Goal: Navigation & Orientation: Find specific page/section

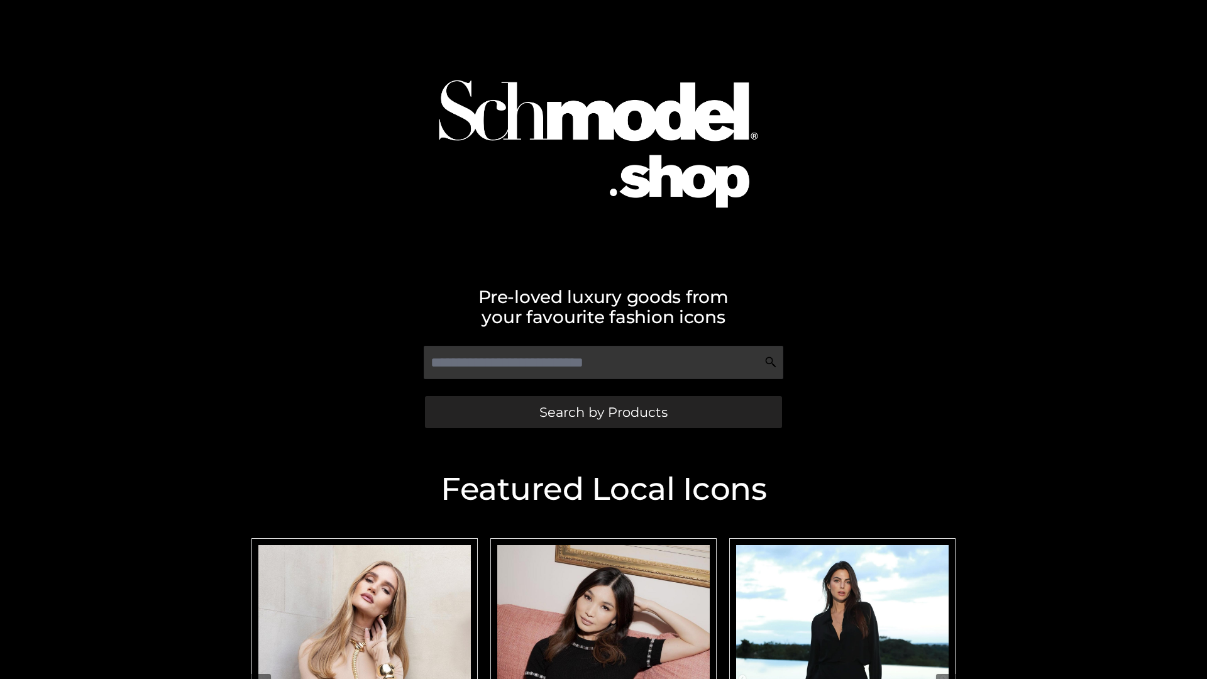
click at [603, 412] on span "Search by Products" at bounding box center [603, 411] width 128 height 13
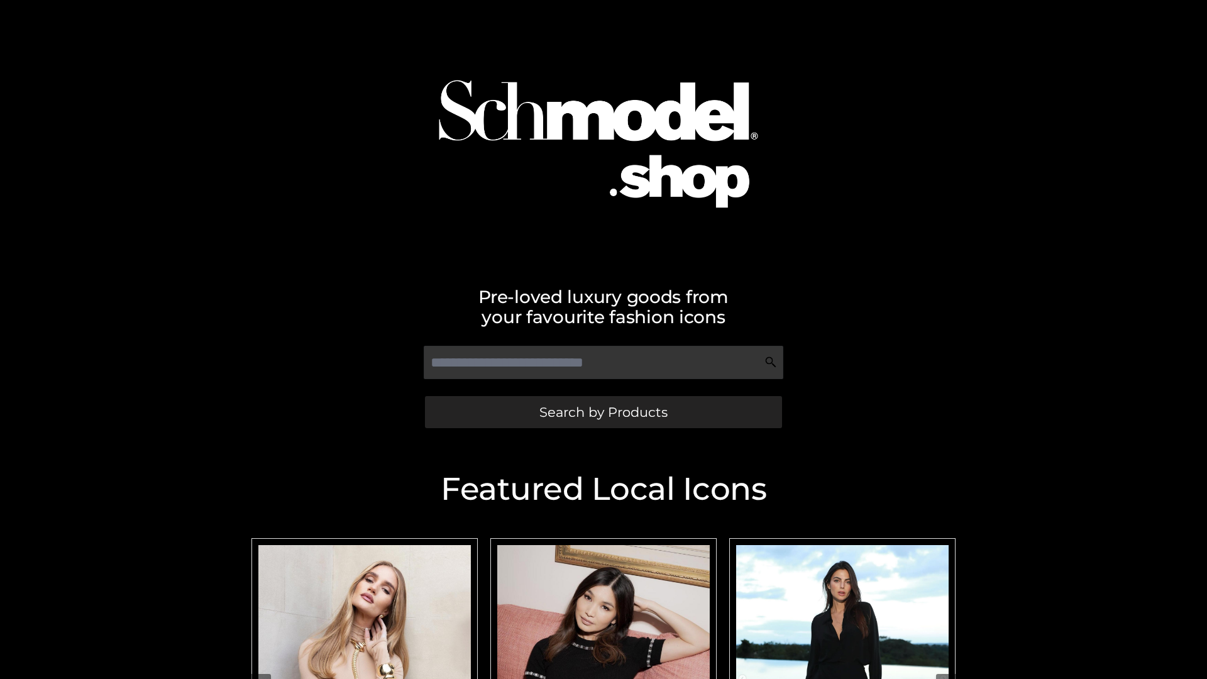
click at [603, 412] on span "Search by Products" at bounding box center [603, 411] width 128 height 13
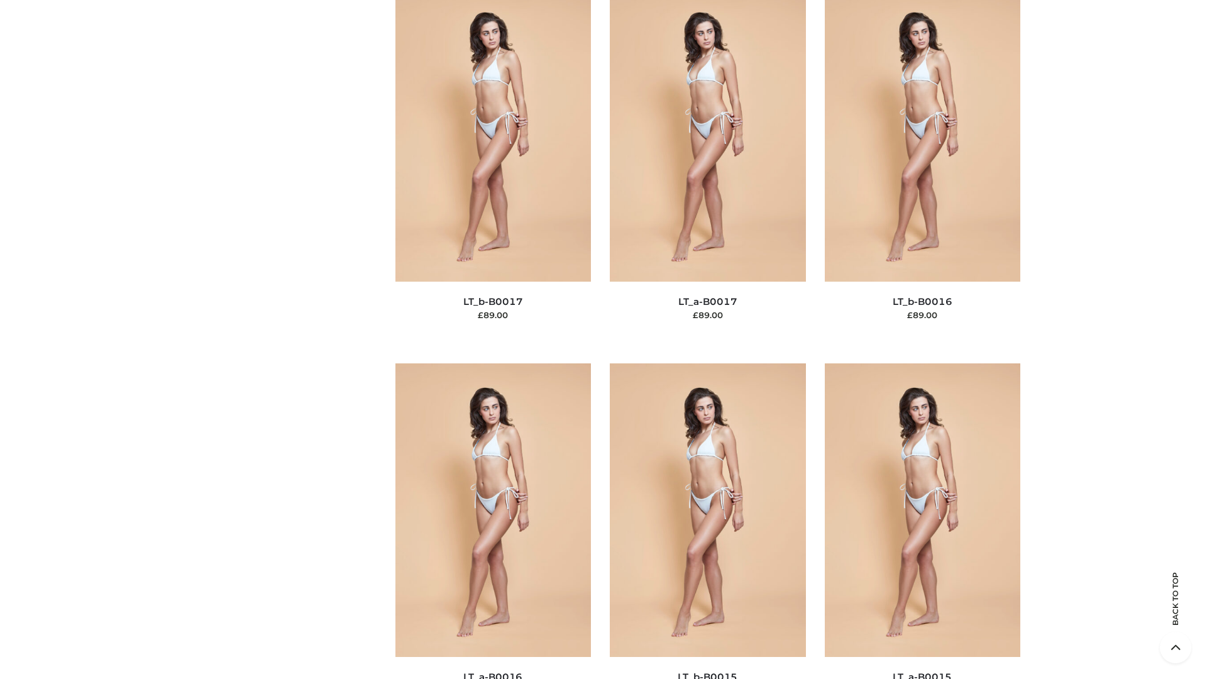
scroll to position [4131, 0]
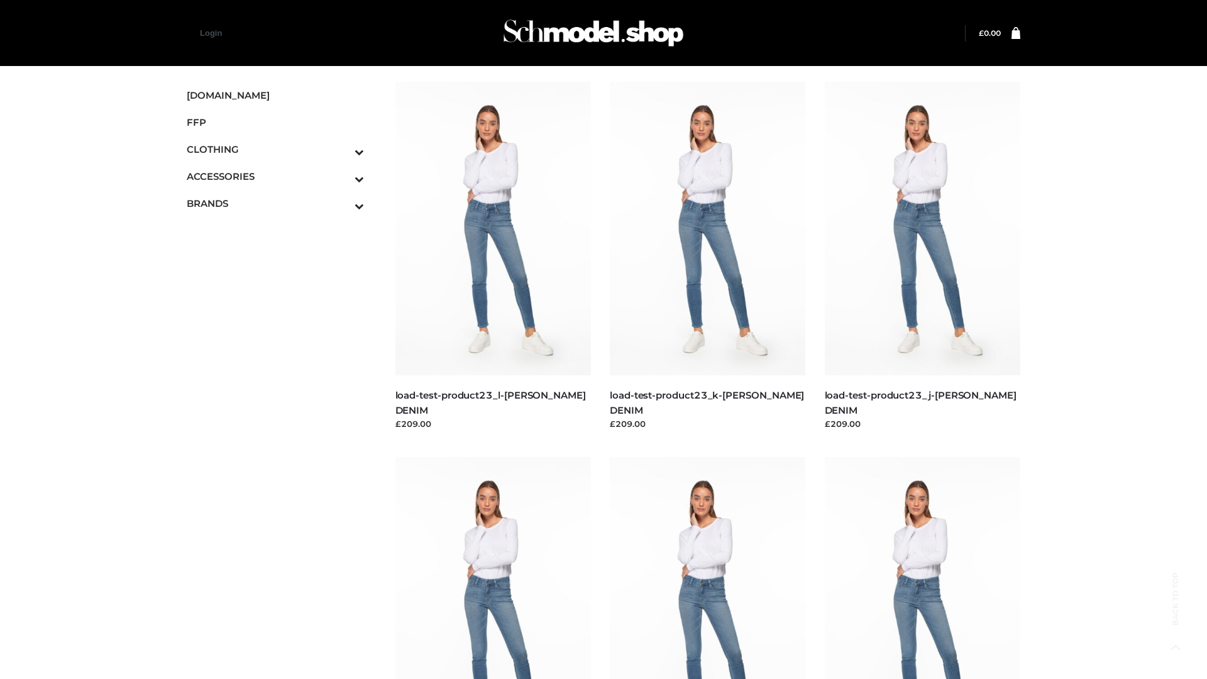
scroll to position [1103, 0]
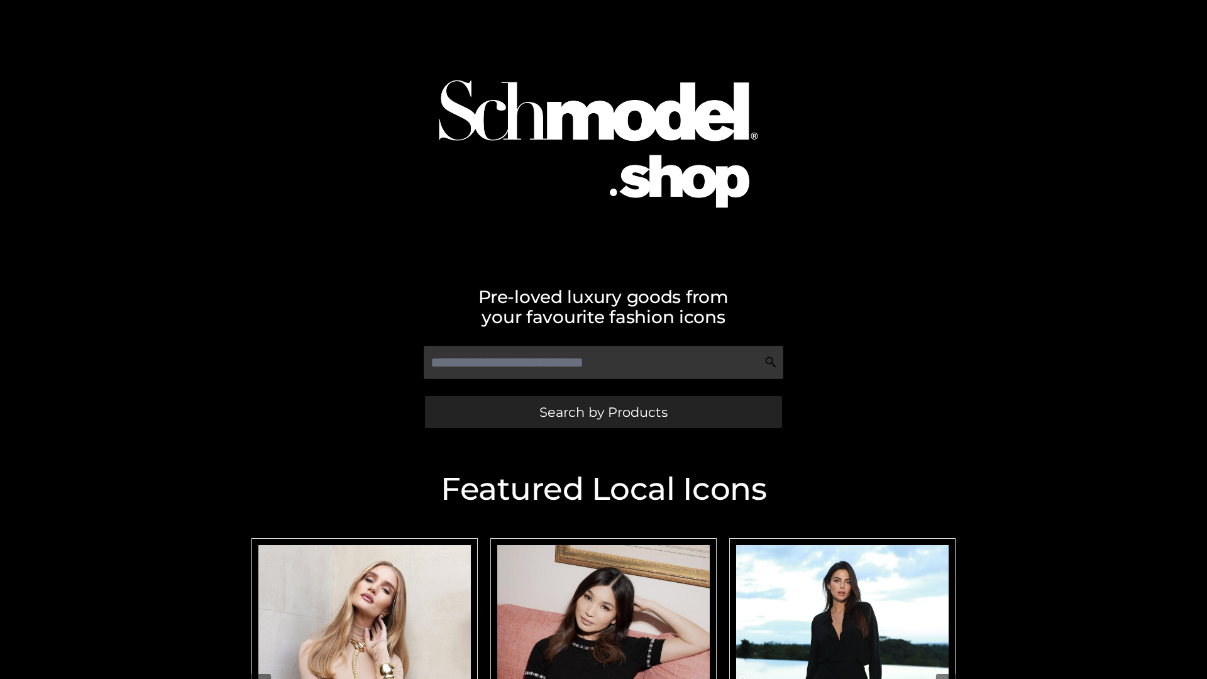
click at [603, 412] on span "Search by Products" at bounding box center [603, 411] width 128 height 13
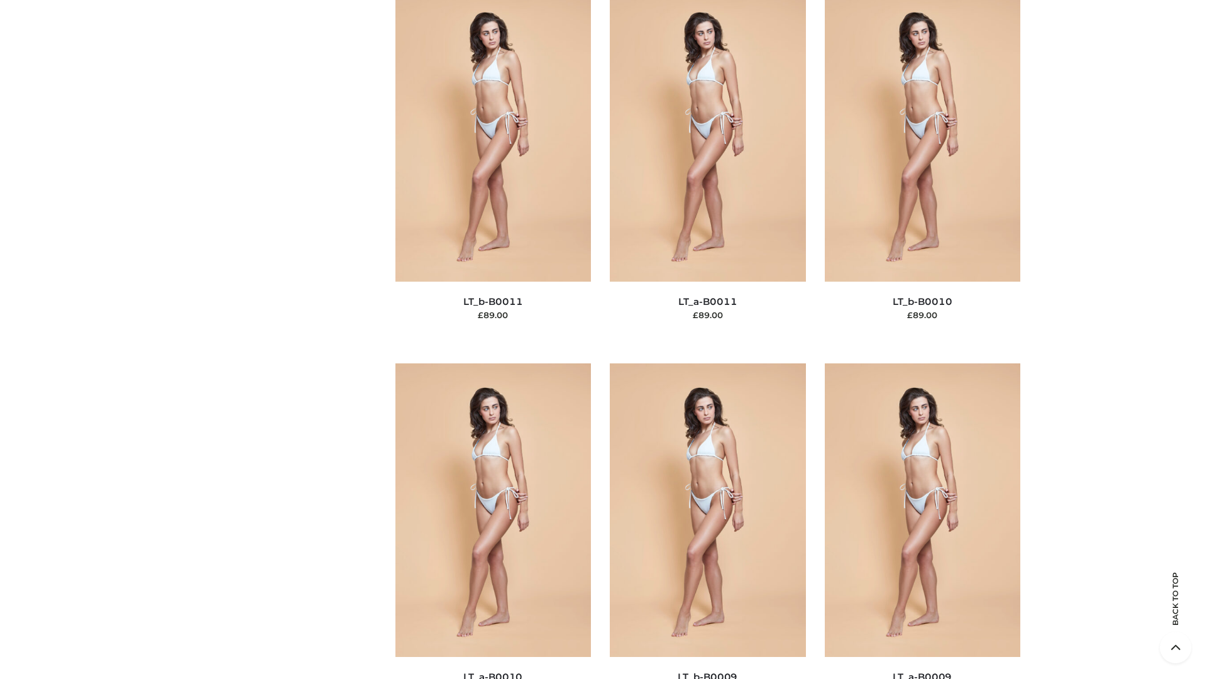
scroll to position [5645, 0]
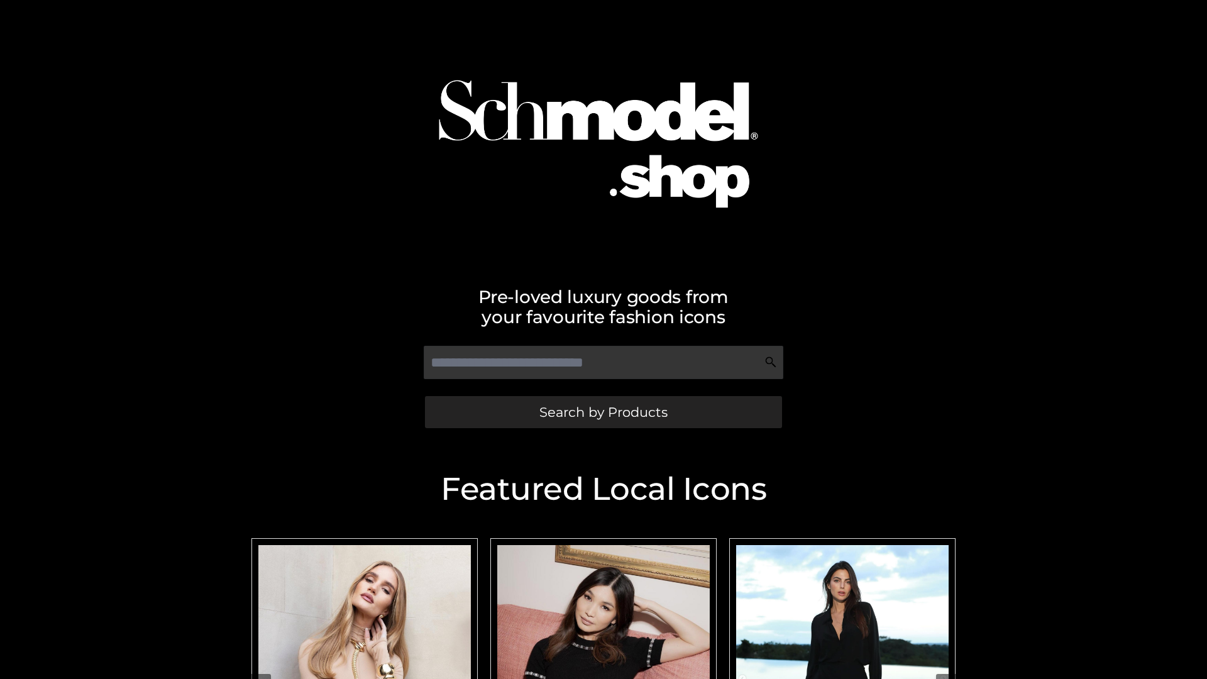
click at [603, 412] on span "Search by Products" at bounding box center [603, 411] width 128 height 13
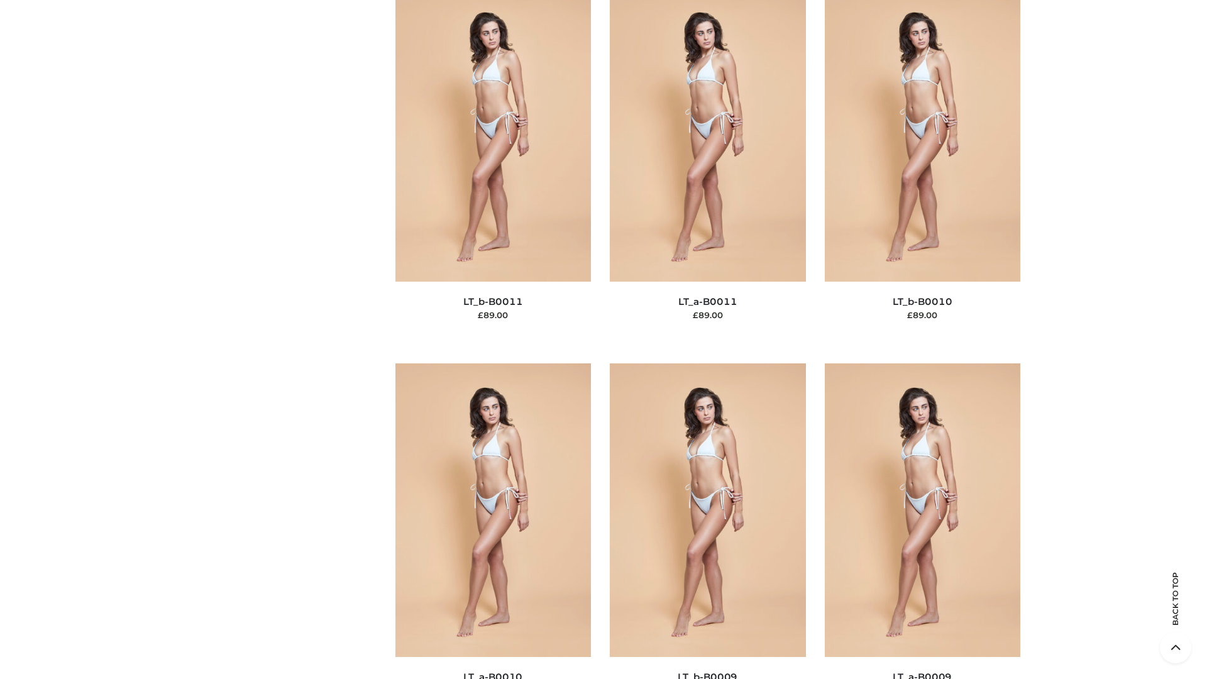
scroll to position [5645, 0]
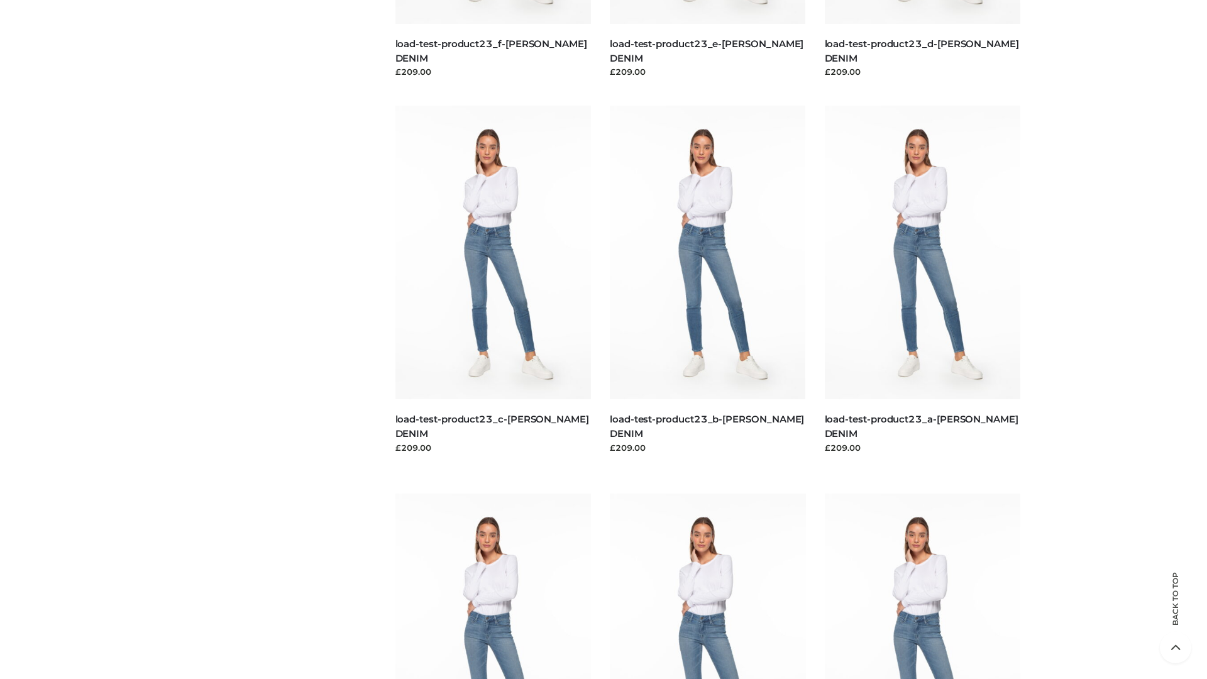
scroll to position [1103, 0]
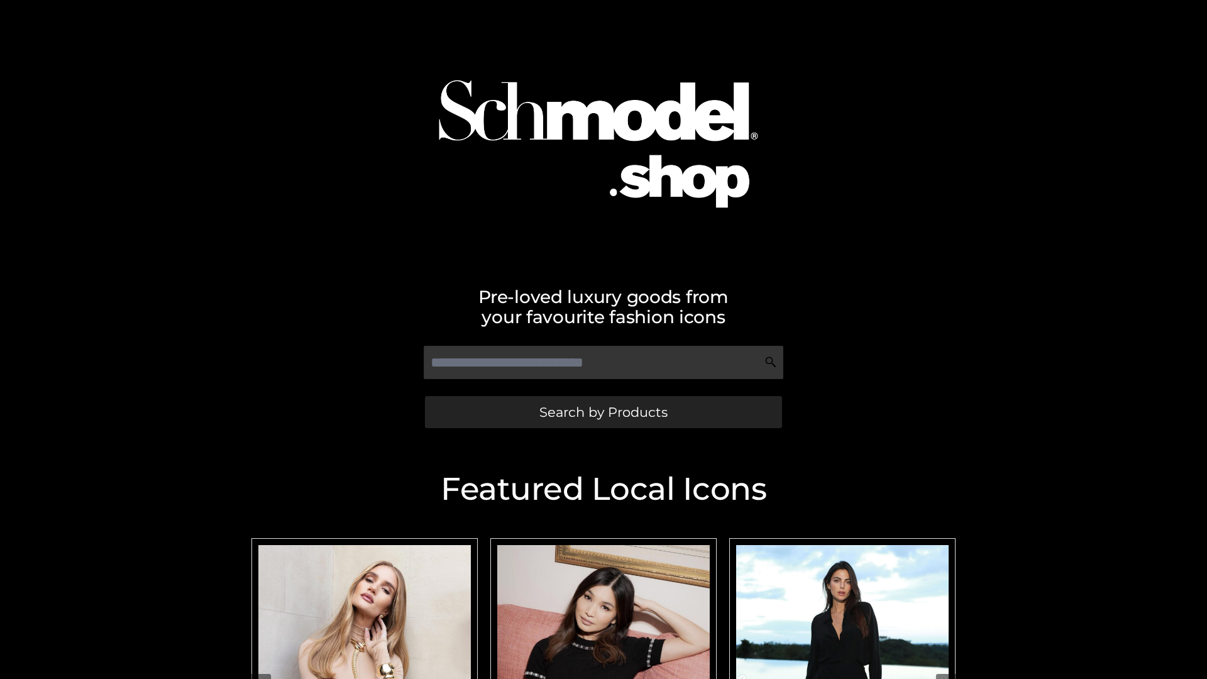
click at [603, 412] on span "Search by Products" at bounding box center [603, 411] width 128 height 13
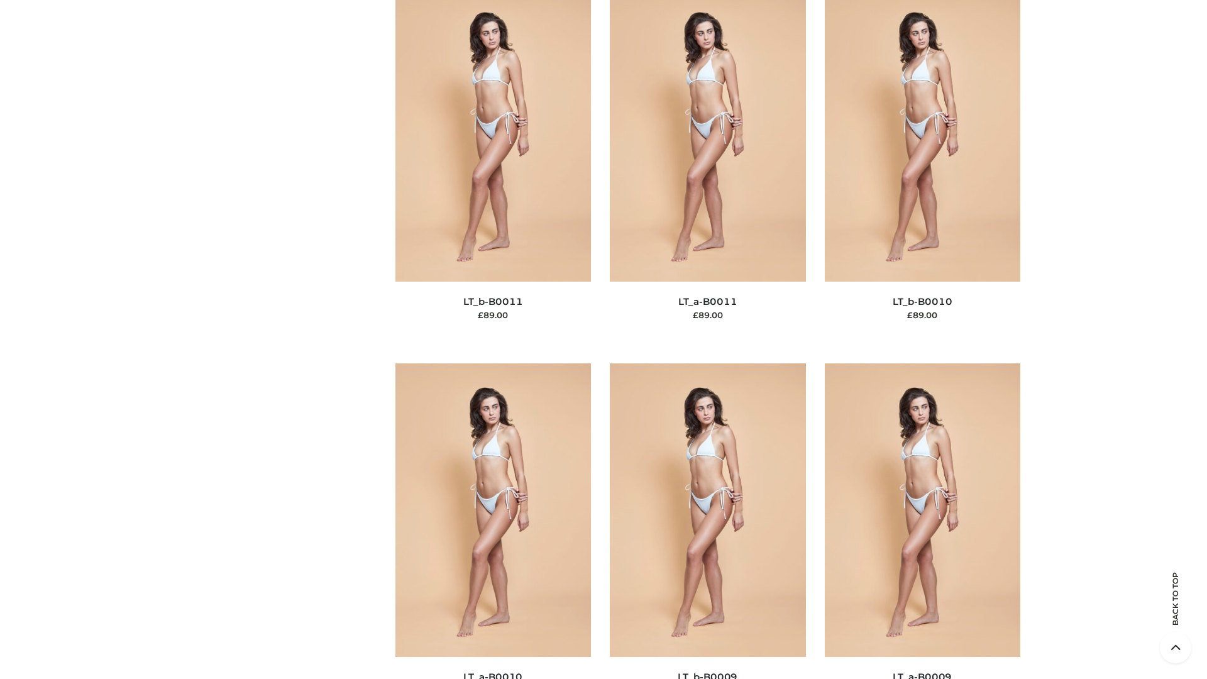
scroll to position [5645, 0]
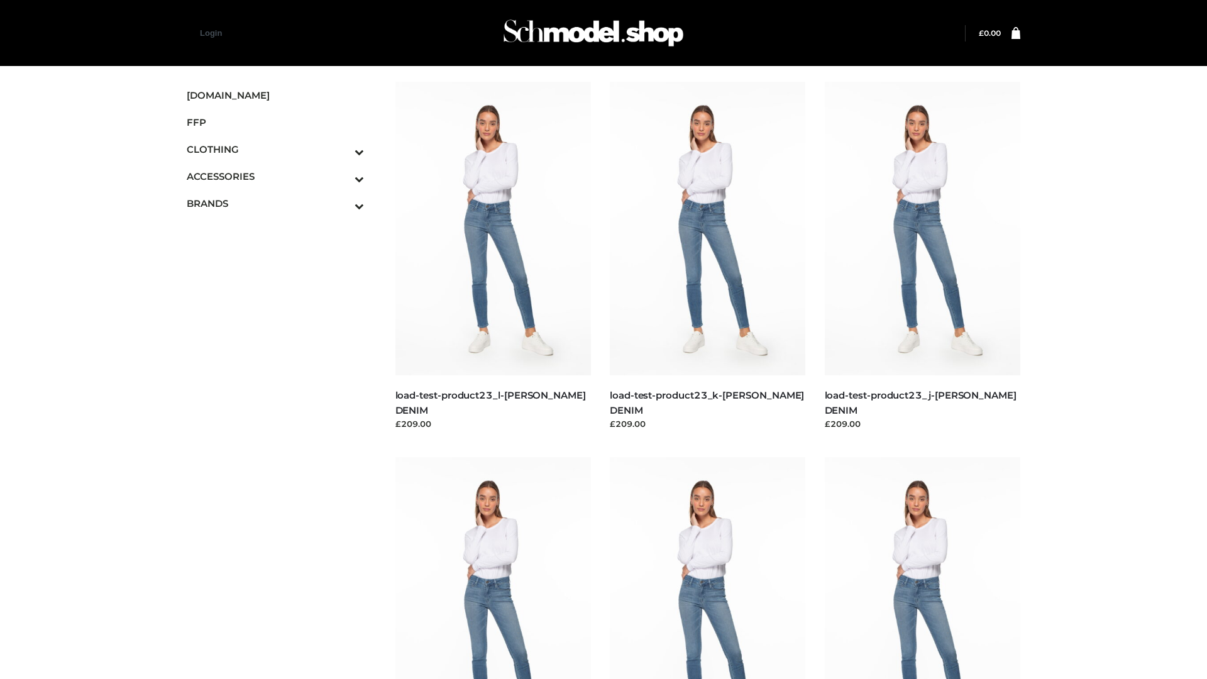
scroll to position [1103, 0]
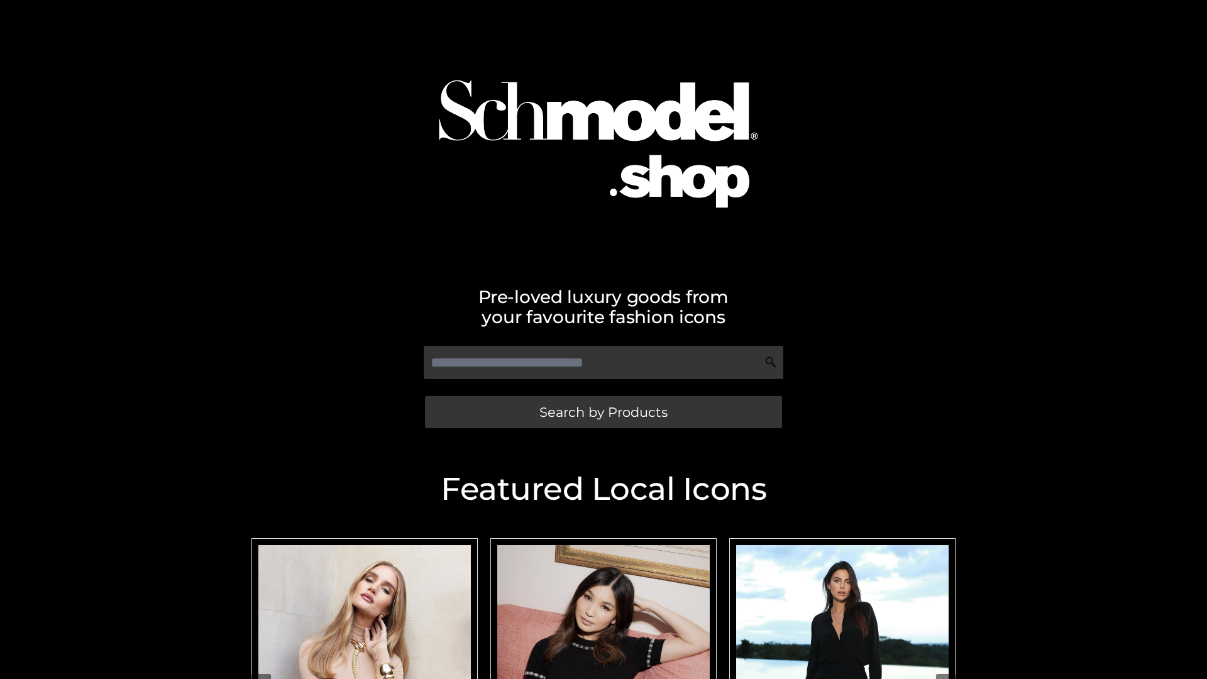
click at [603, 412] on span "Search by Products" at bounding box center [603, 411] width 128 height 13
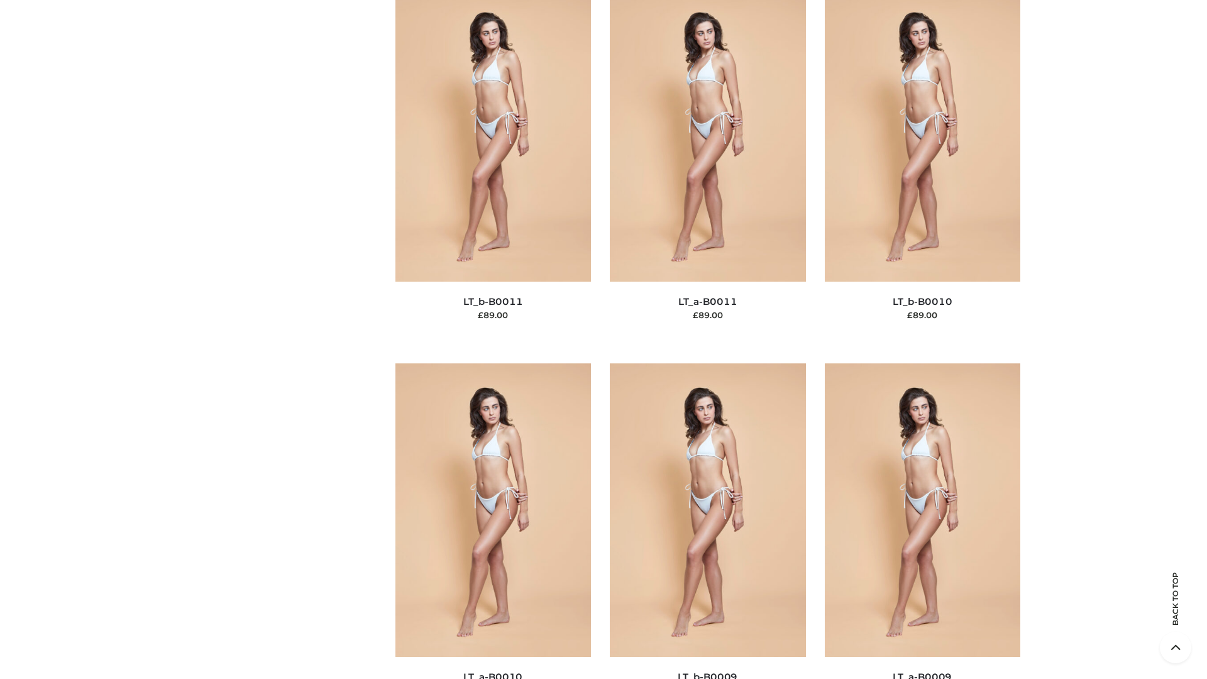
scroll to position [5645, 0]
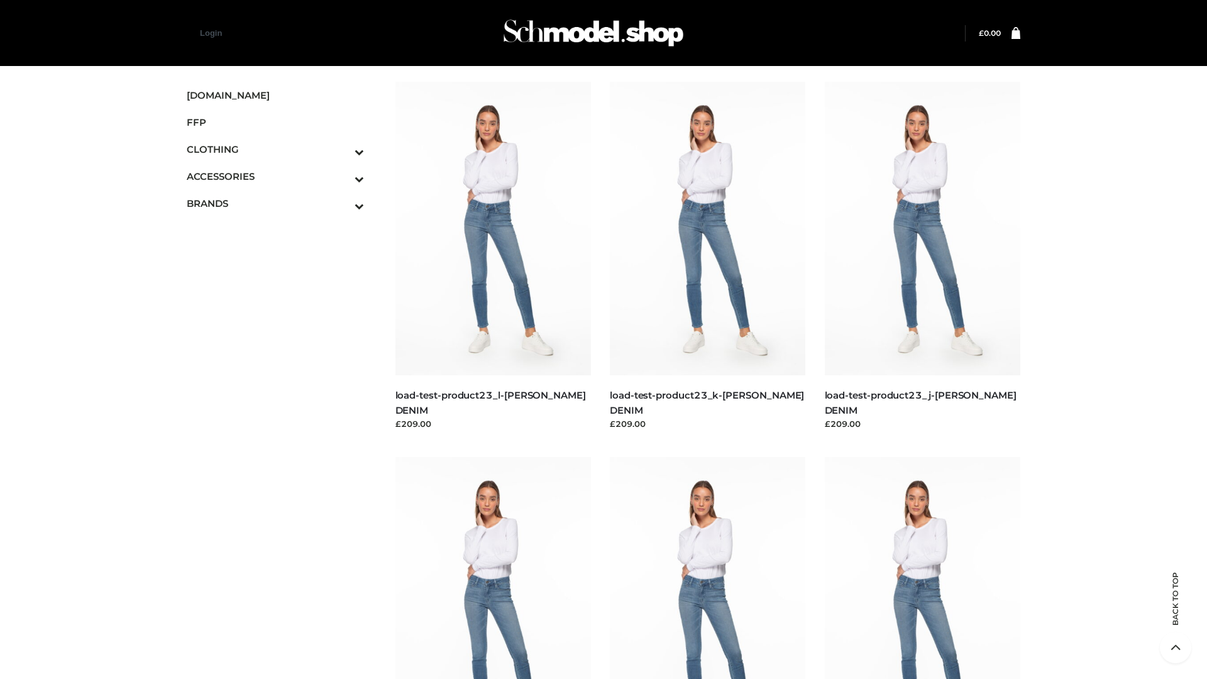
scroll to position [1103, 0]
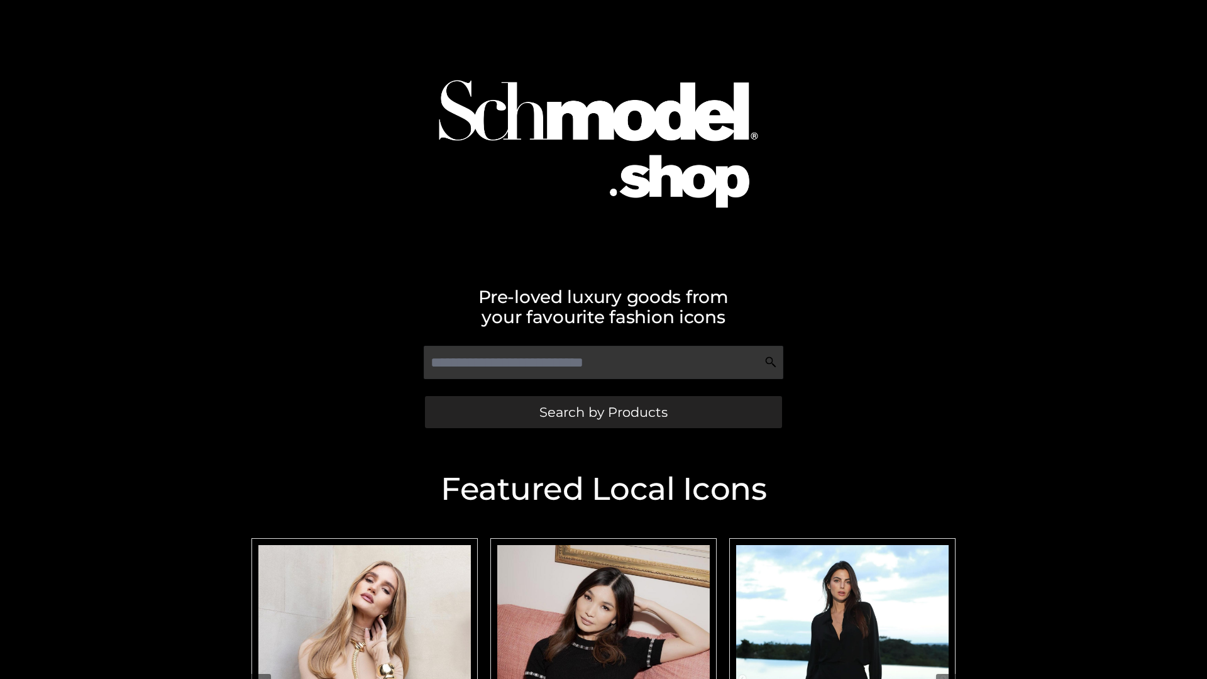
click at [603, 412] on span "Search by Products" at bounding box center [603, 411] width 128 height 13
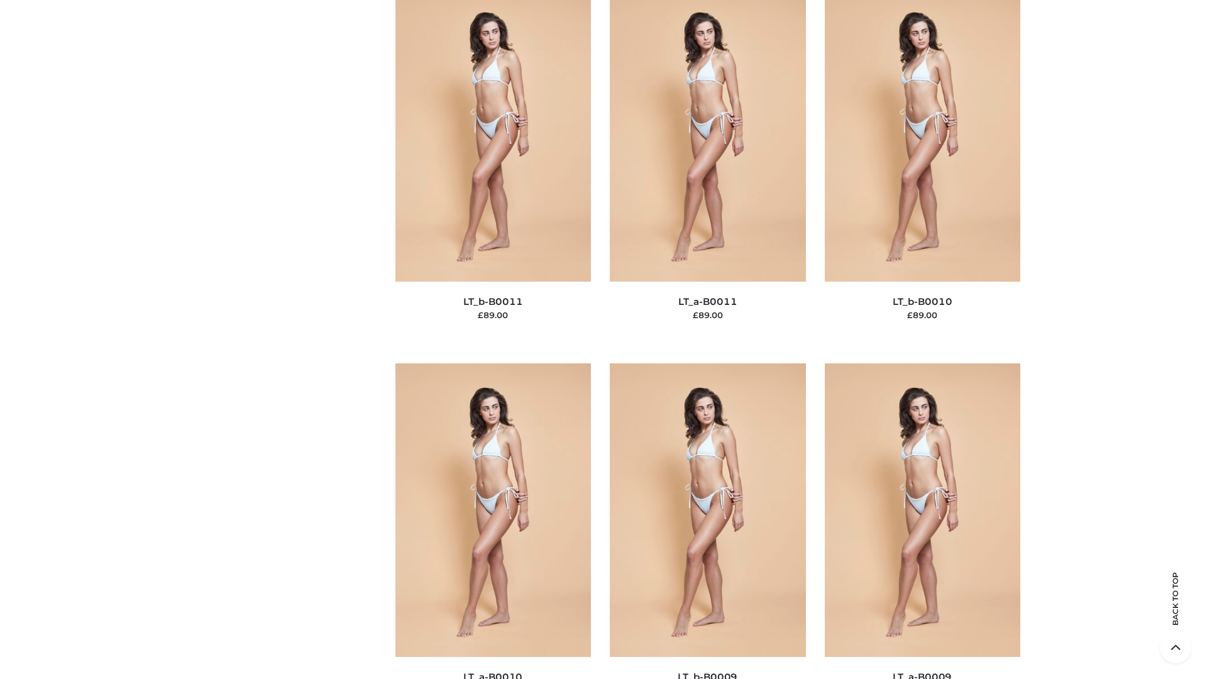
scroll to position [5645, 0]
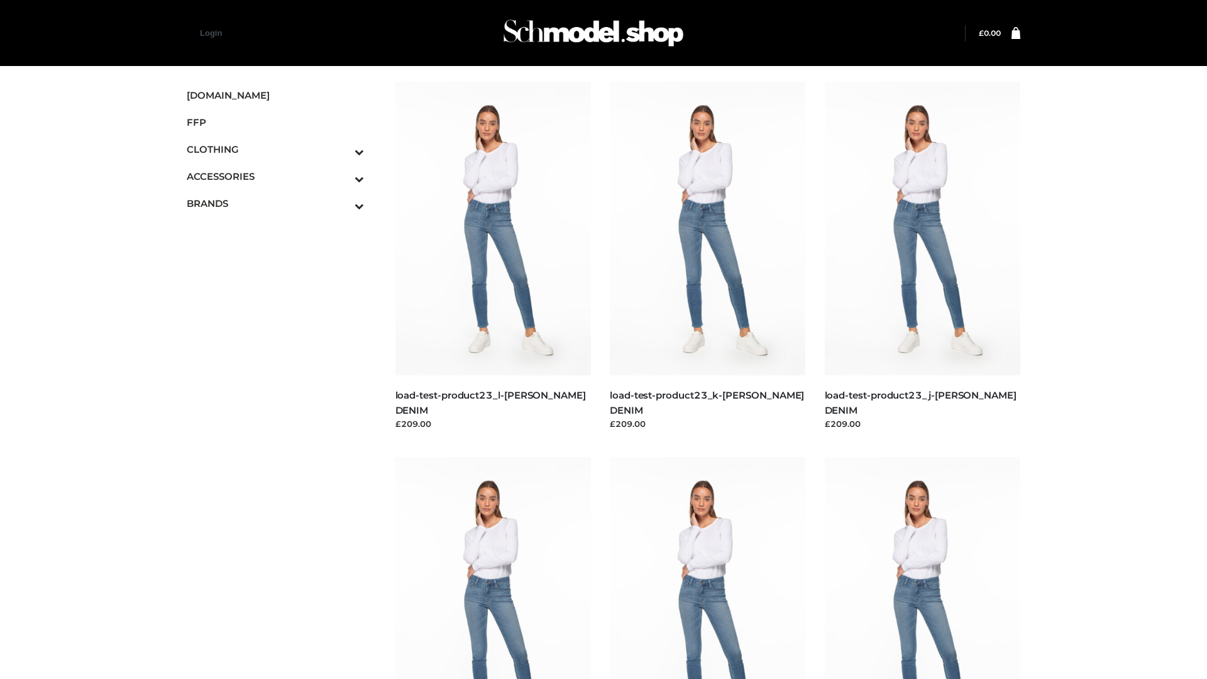
scroll to position [1103, 0]
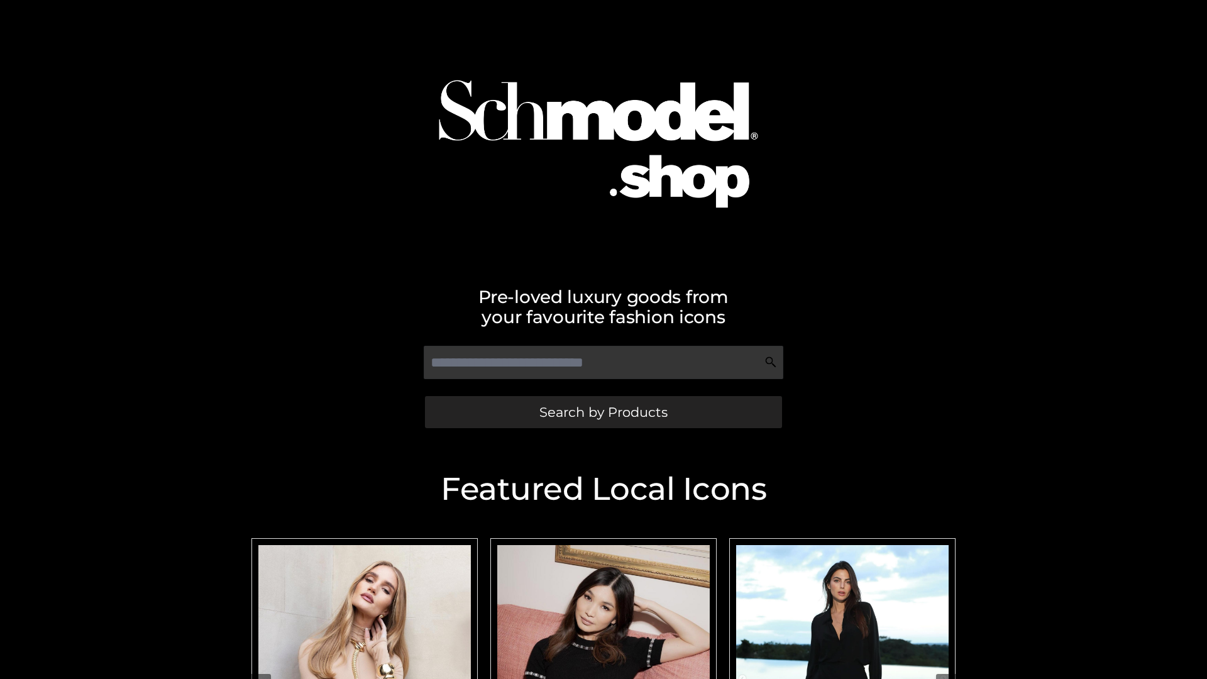
click at [603, 412] on span "Search by Products" at bounding box center [603, 411] width 128 height 13
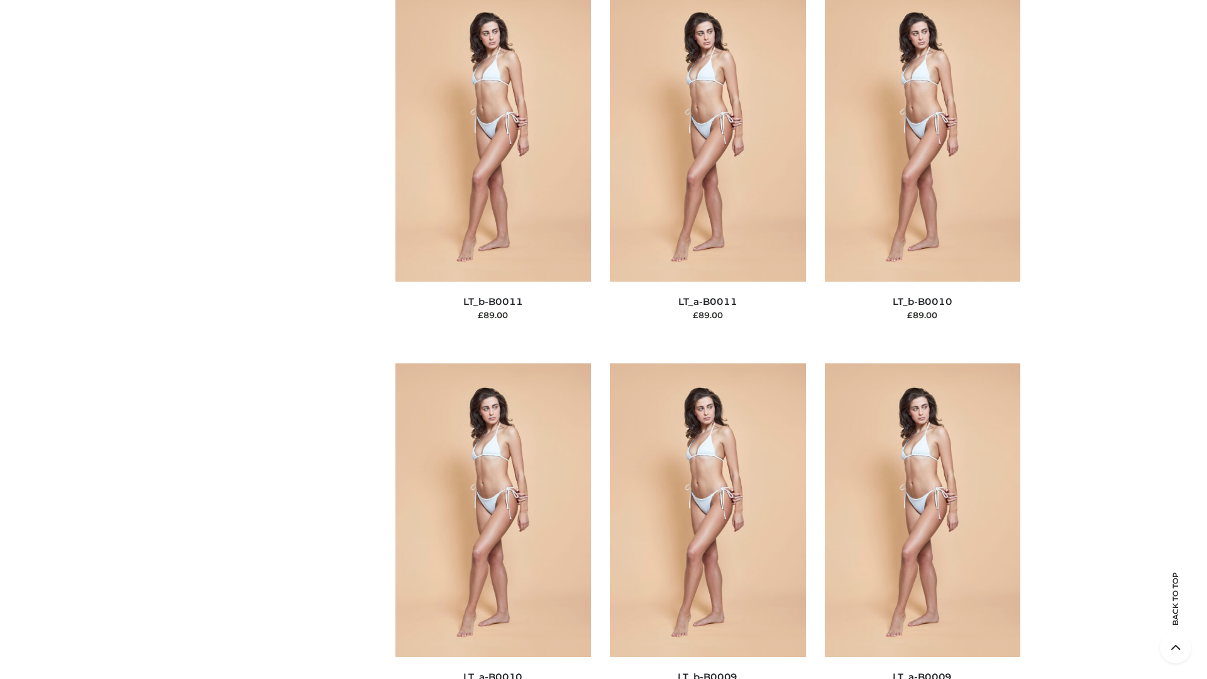
scroll to position [5645, 0]
